Goal: Information Seeking & Learning: Learn about a topic

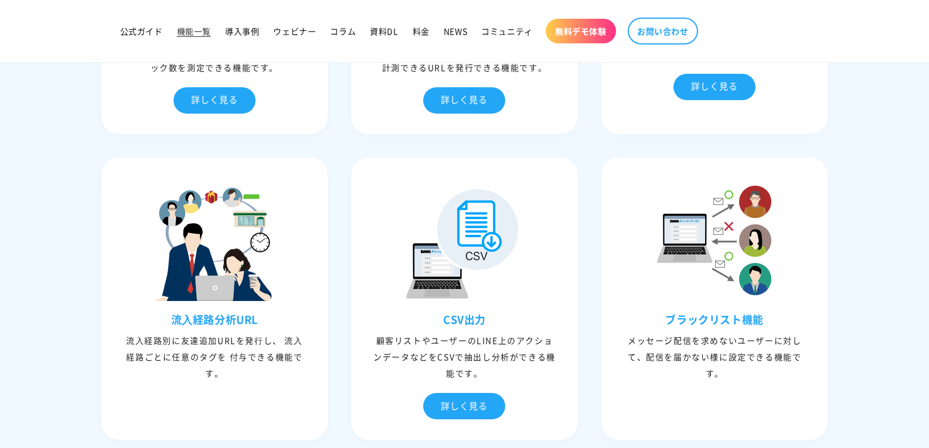
scroll to position [3165, 0]
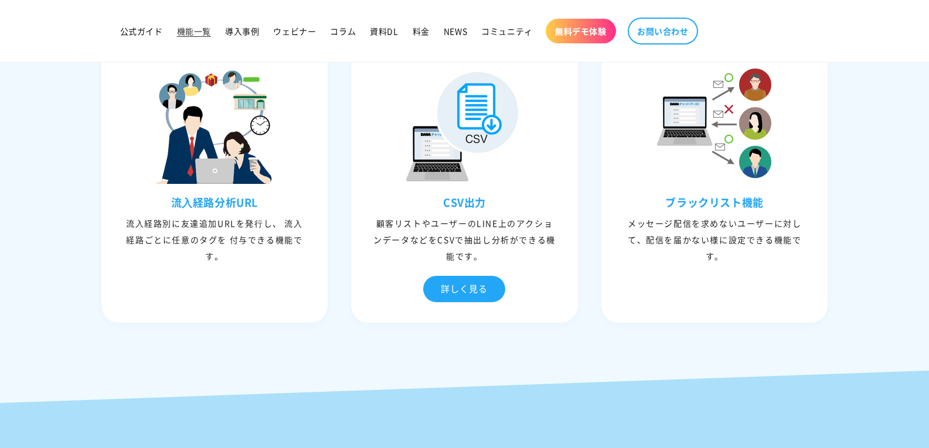
click at [245, 300] on div "流⼊経路分析URL 流⼊経路別に友達追加URLを発⾏し、 流⼊経路ごとに任意のタグを 付与できる機能です。" at bounding box center [214, 181] width 227 height 282
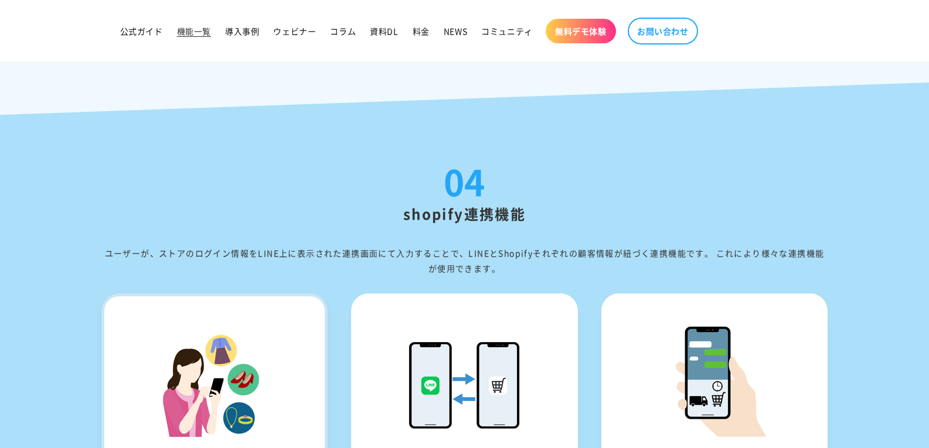
scroll to position [3575, 0]
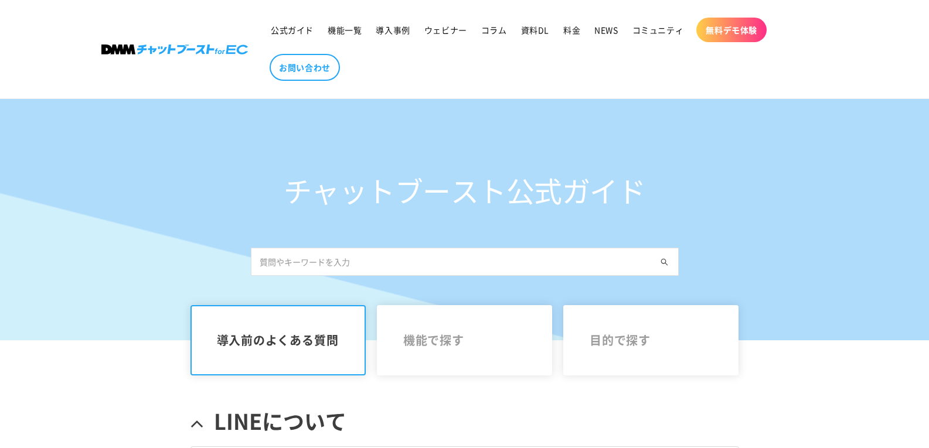
scroll to position [39, 0]
